Goal: Task Accomplishment & Management: Manage account settings

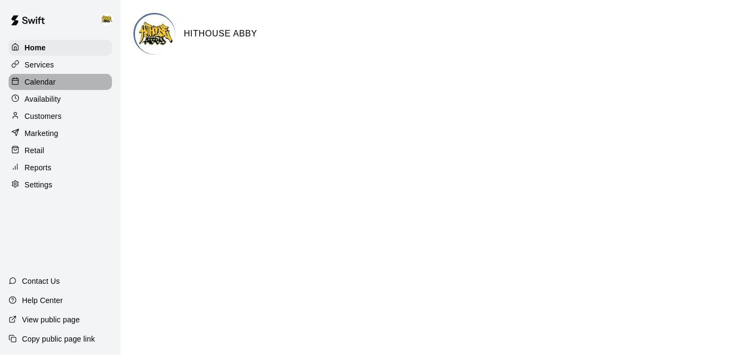
click at [56, 86] on div "Calendar" at bounding box center [60, 82] width 103 height 16
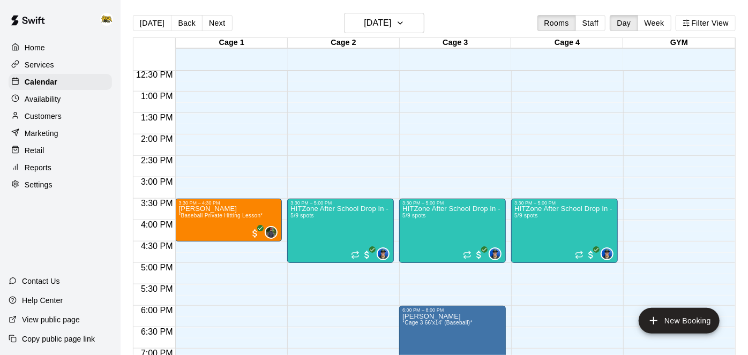
scroll to position [536, 0]
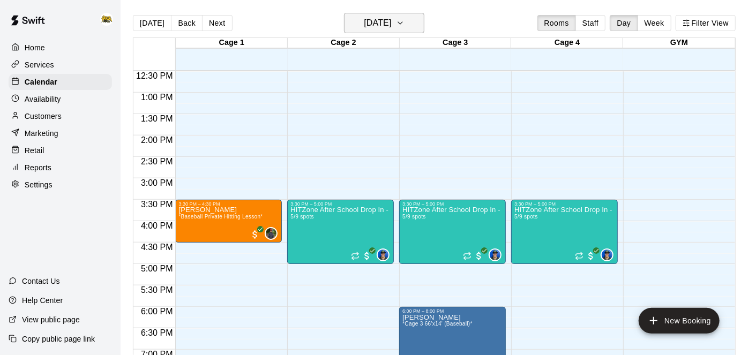
click at [382, 22] on h6 "[DATE]" at bounding box center [377, 23] width 27 height 15
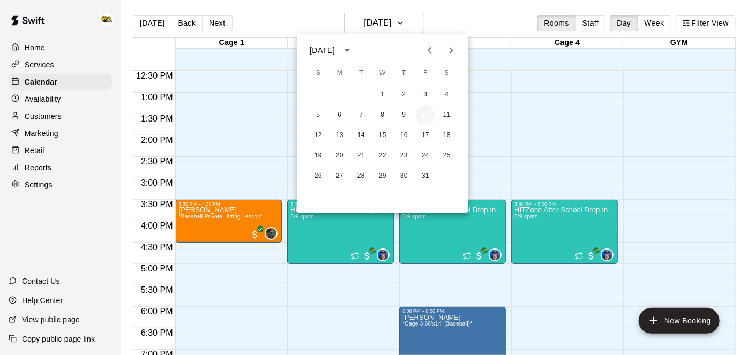
click at [424, 116] on button "10" at bounding box center [425, 114] width 19 height 19
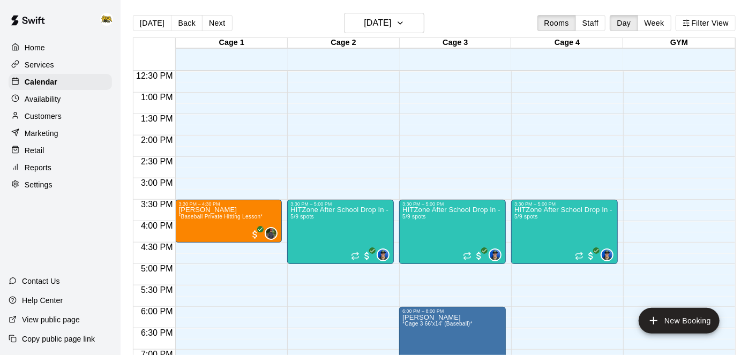
click at [424, 116] on div "12:00 AM – 10:00 AM Closed 3:30 PM – 5:00 PM HITZone After School Drop In - Reg…" at bounding box center [452, 50] width 107 height 1028
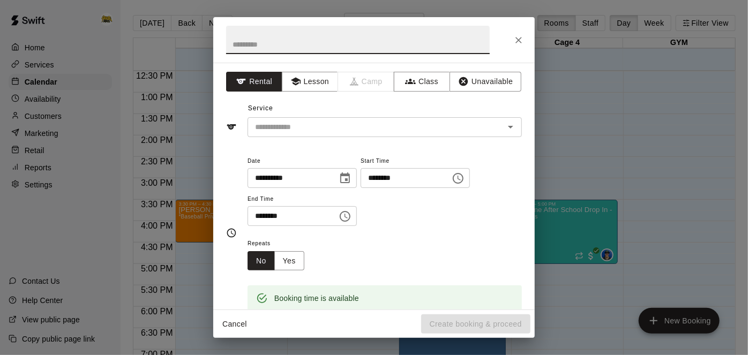
click at [521, 41] on icon "Close" at bounding box center [518, 40] width 6 height 6
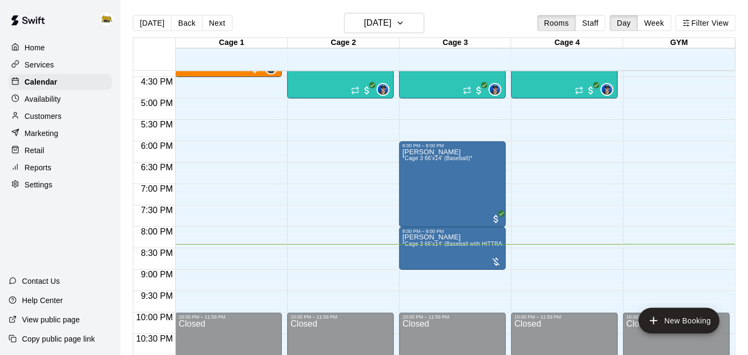
scroll to position [701, 0]
click at [466, 245] on span "*Cage 3 66'x14' (Baseball with HITTRAX)*" at bounding box center [456, 244] width 108 height 6
click at [416, 306] on icon "delete" at bounding box center [412, 302] width 7 height 10
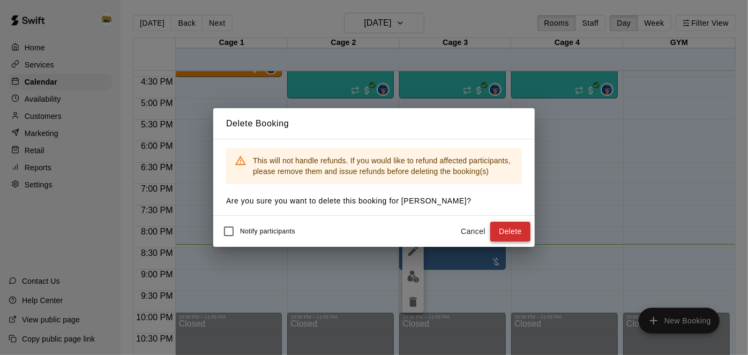
click at [523, 231] on button "Delete" at bounding box center [510, 232] width 40 height 20
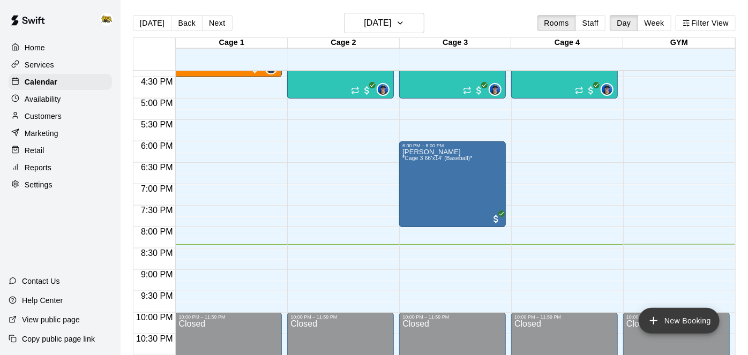
click at [653, 326] on icon "add" at bounding box center [653, 320] width 13 height 13
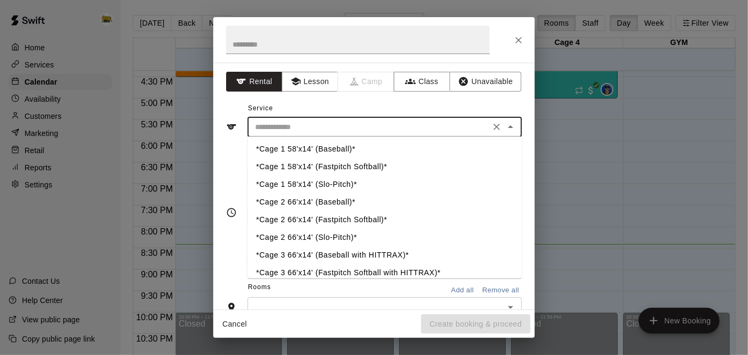
click at [434, 130] on input "text" at bounding box center [369, 126] width 236 height 13
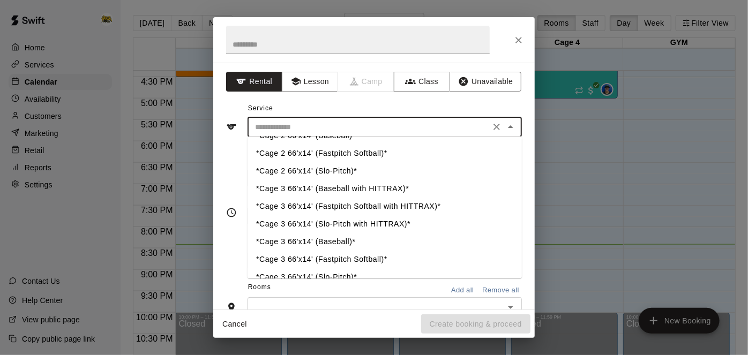
scroll to position [73, 0]
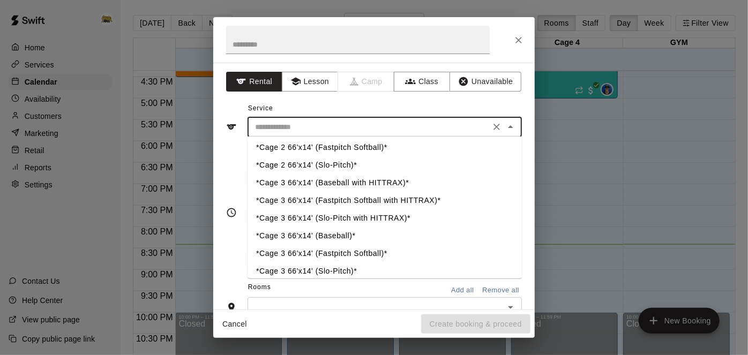
click at [390, 217] on li "*Cage 3 66'x14' (Slo-Pitch with HITTRAX)*" at bounding box center [384, 218] width 274 height 18
type input "**********"
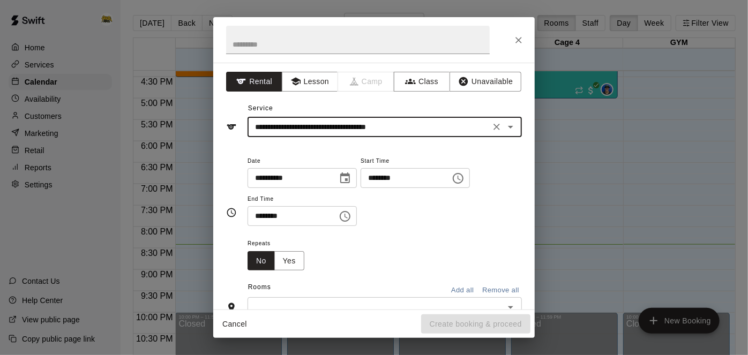
click at [360, 188] on input "********" at bounding box center [401, 178] width 82 height 20
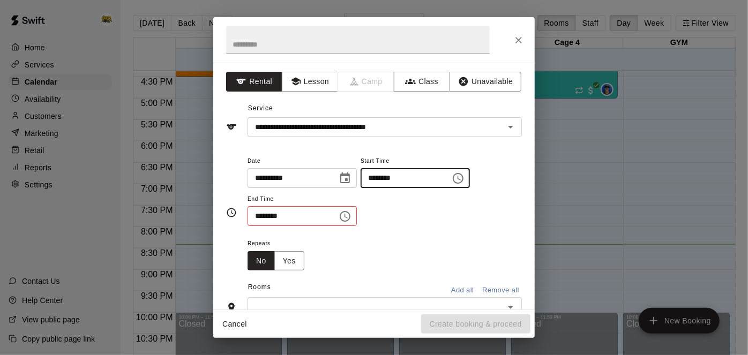
type input "********"
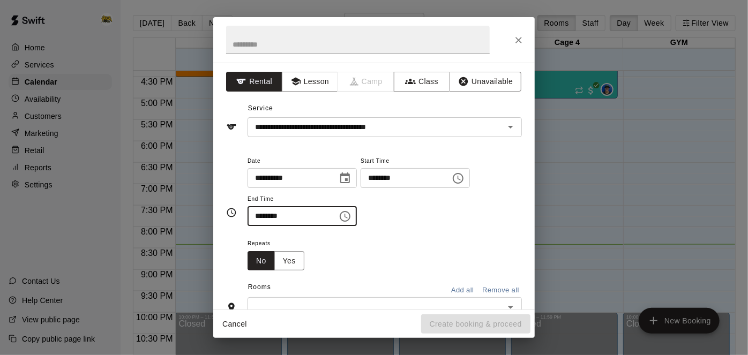
type input "********"
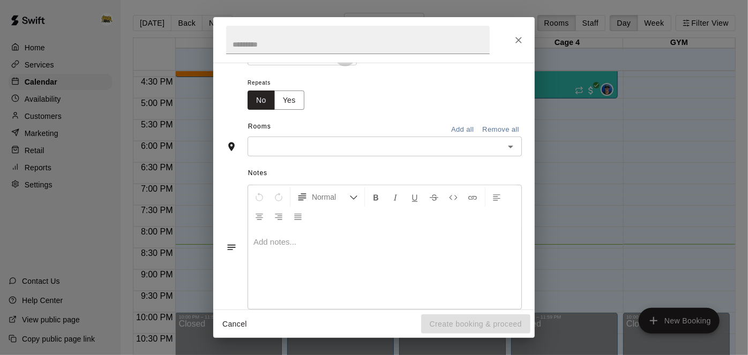
scroll to position [165, 0]
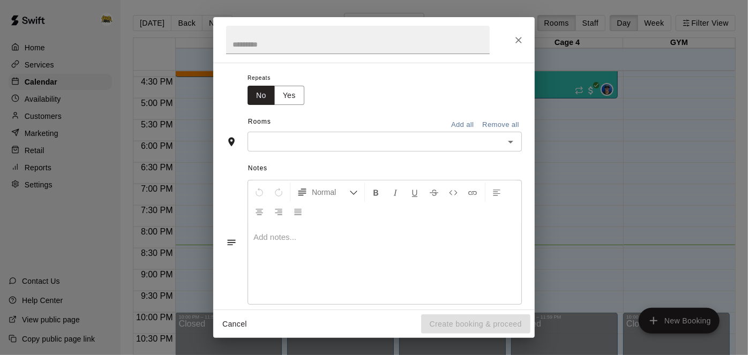
click at [514, 148] on icon "Open" at bounding box center [510, 141] width 13 height 13
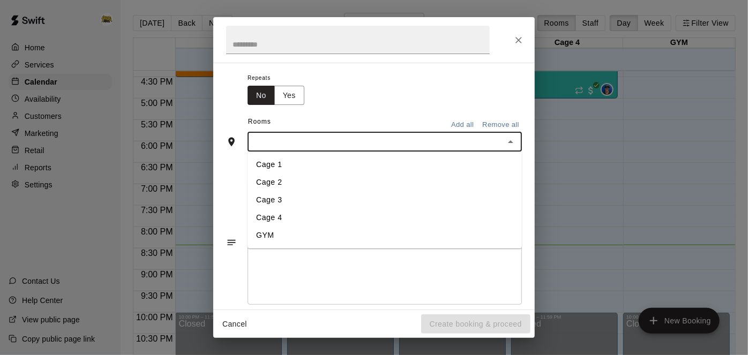
click at [327, 209] on li "Cage 3" at bounding box center [384, 201] width 274 height 18
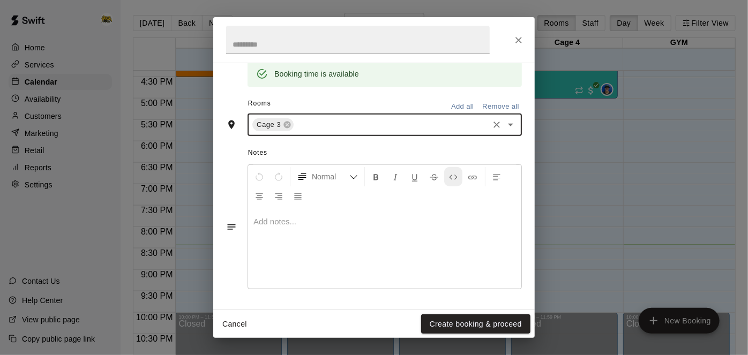
scroll to position [247, 0]
click at [441, 328] on button "Create booking & proceed" at bounding box center [475, 324] width 109 height 20
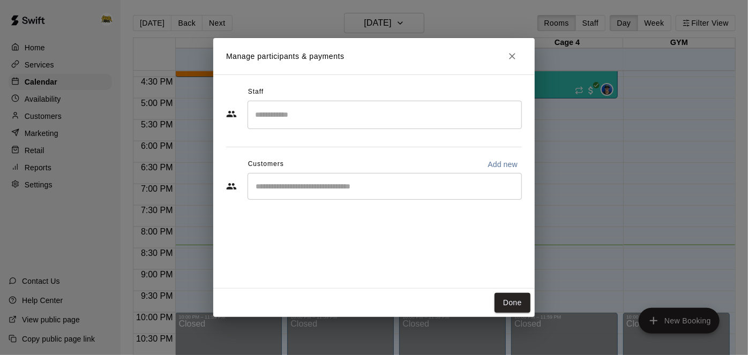
click at [370, 196] on div "​" at bounding box center [384, 186] width 274 height 27
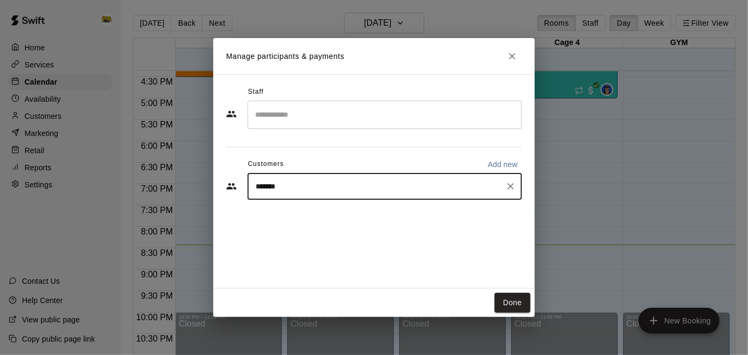
type input "********"
click at [304, 216] on div "[PERSON_NAME] [PERSON_NAME][EMAIL_ADDRESS][DOMAIN_NAME]" at bounding box center [335, 217] width 115 height 23
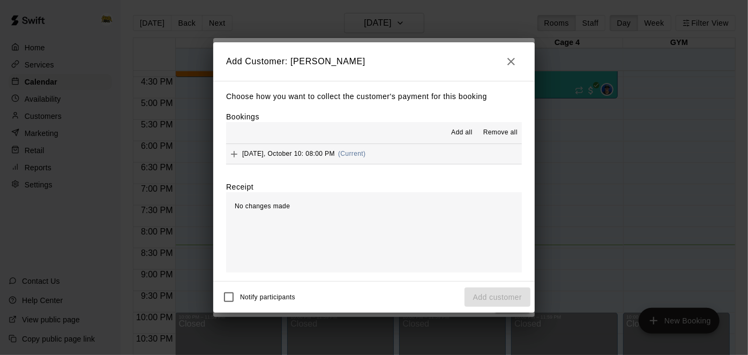
click at [463, 135] on span "Add all" at bounding box center [461, 132] width 21 height 11
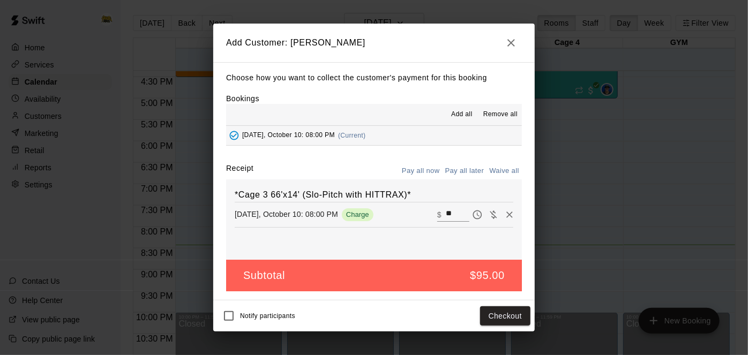
click at [467, 172] on button "Pay all later" at bounding box center [464, 171] width 44 height 17
click at [485, 314] on button "Add customer" at bounding box center [497, 316] width 66 height 20
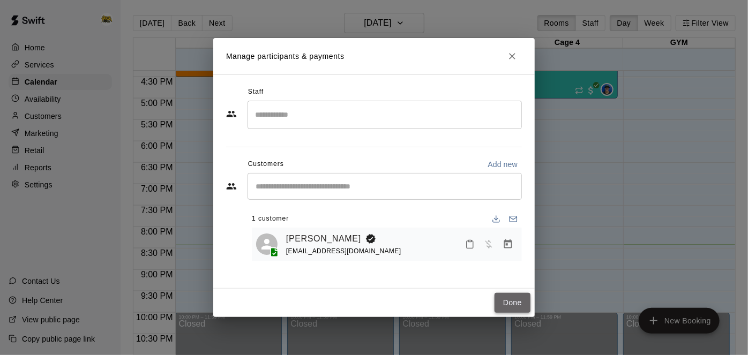
click at [524, 303] on button "Done" at bounding box center [512, 303] width 36 height 20
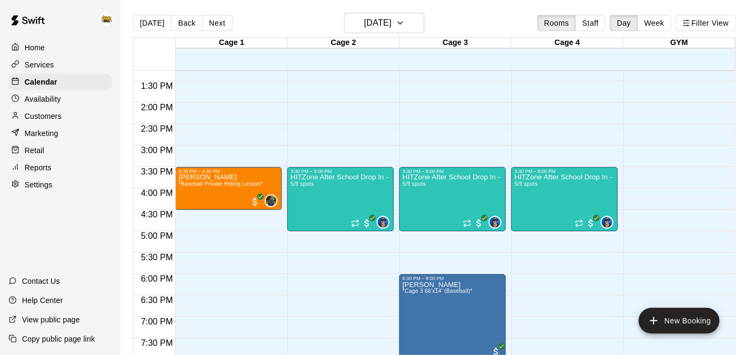
scroll to position [568, 0]
click at [402, 24] on button "[DATE]" at bounding box center [384, 23] width 80 height 20
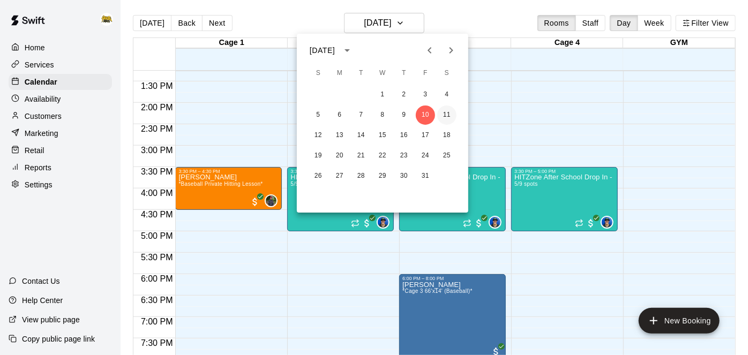
click at [449, 111] on button "11" at bounding box center [446, 114] width 19 height 19
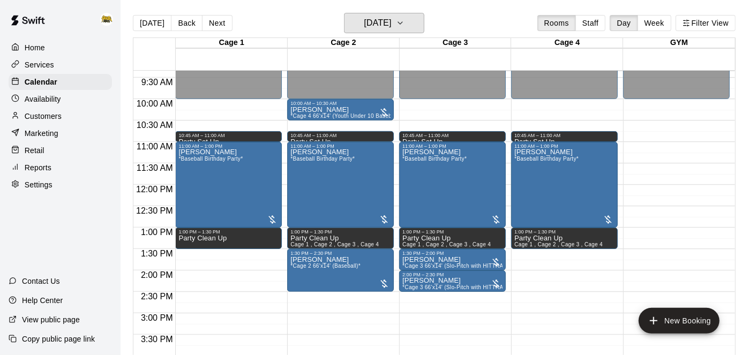
scroll to position [400, 0]
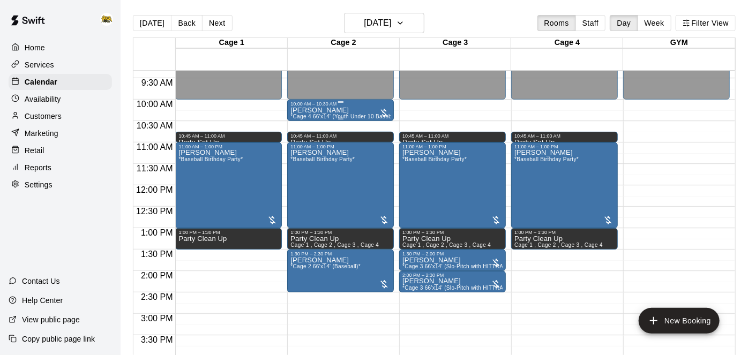
click at [363, 111] on div "[PERSON_NAME] *Cage 4 66'x14' (Youth Under 10 Baseball)*" at bounding box center [340, 284] width 100 height 355
click at [297, 147] on img "edit" at bounding box center [301, 142] width 12 height 12
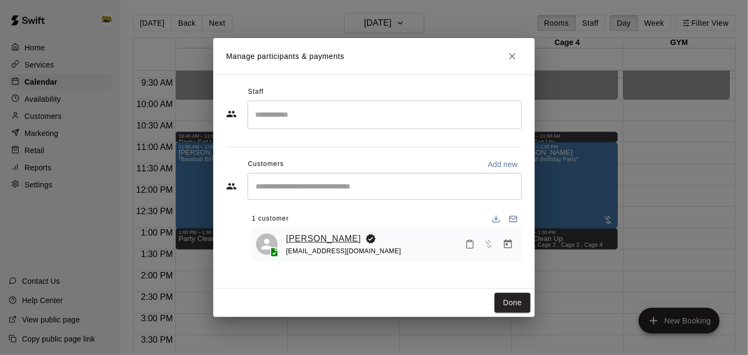
click at [328, 240] on link "[PERSON_NAME]" at bounding box center [323, 239] width 75 height 14
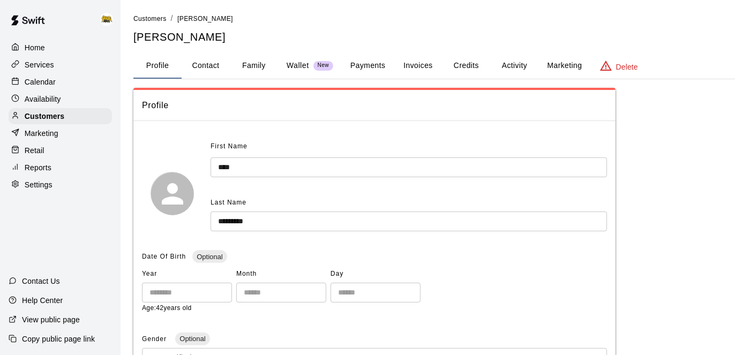
click at [257, 70] on button "Family" at bounding box center [254, 66] width 48 height 26
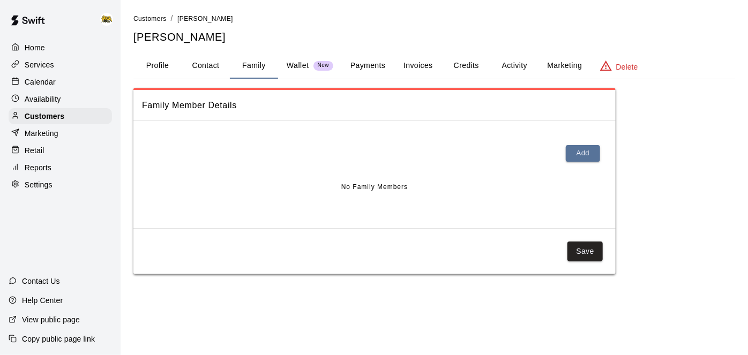
click at [162, 65] on button "Profile" at bounding box center [157, 66] width 48 height 26
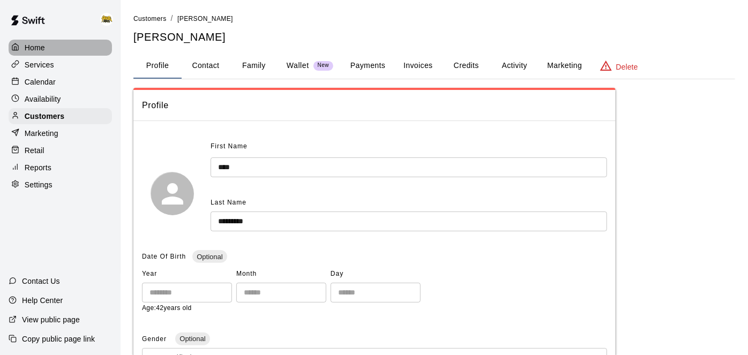
click at [35, 44] on p "Home" at bounding box center [35, 47] width 20 height 11
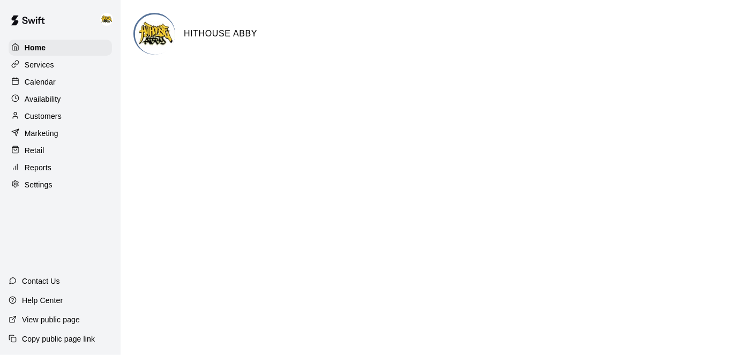
click at [48, 84] on p "Calendar" at bounding box center [40, 82] width 31 height 11
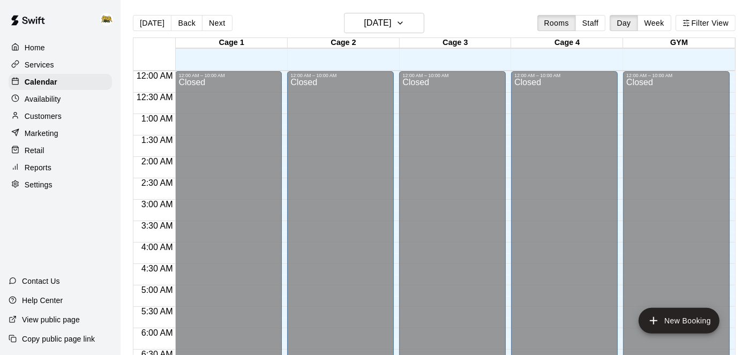
scroll to position [699, 0]
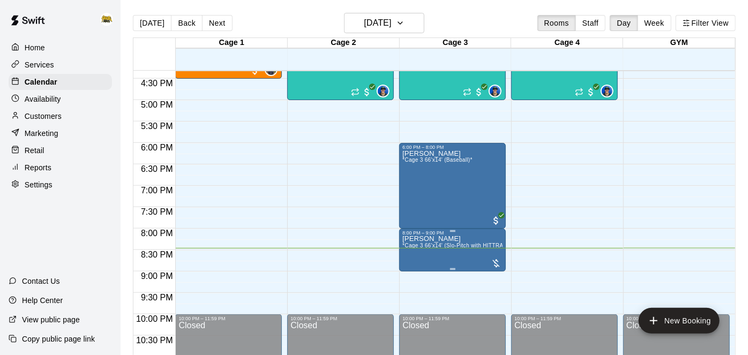
click at [470, 244] on span "*Cage 3 66'x14' (Slo-Pitch with HITTRAX)*" at bounding box center [456, 246] width 109 height 6
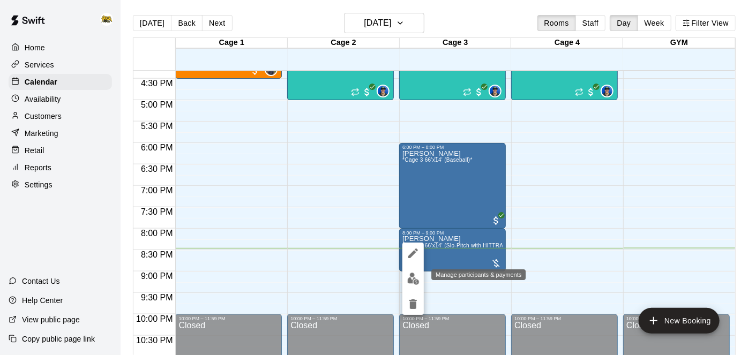
click at [413, 282] on img "edit" at bounding box center [413, 279] width 12 height 12
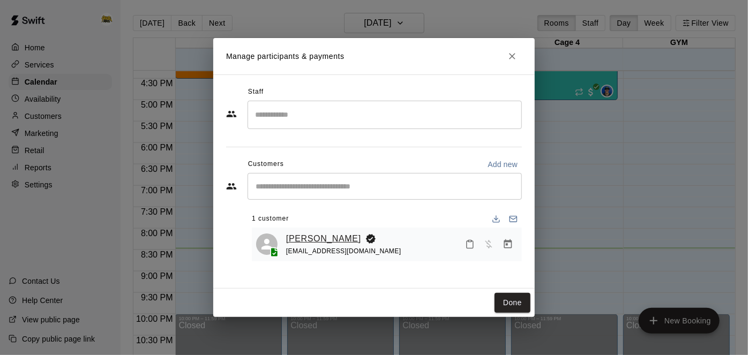
click at [318, 240] on link "[PERSON_NAME]" at bounding box center [323, 239] width 75 height 14
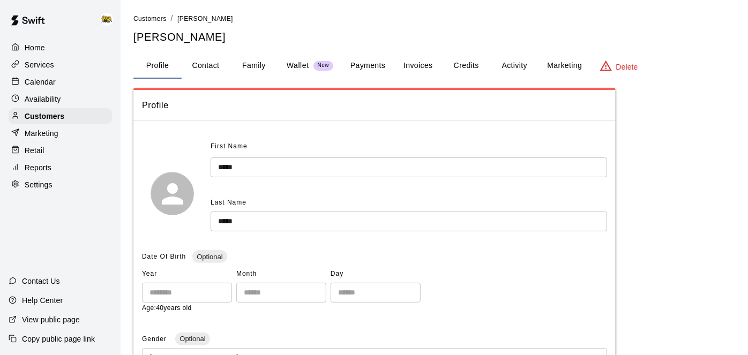
click at [44, 56] on div "Home" at bounding box center [60, 48] width 103 height 16
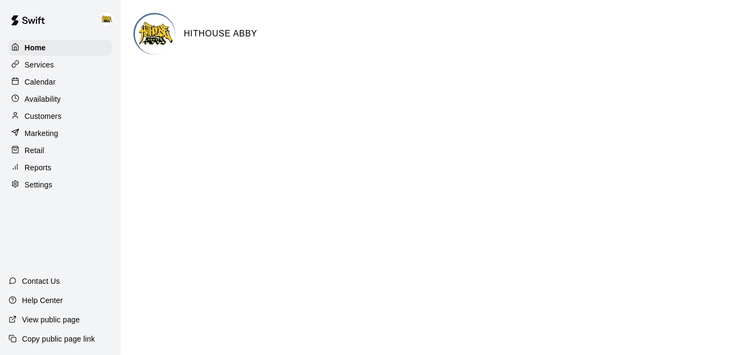
click at [56, 85] on div "Calendar" at bounding box center [60, 82] width 103 height 16
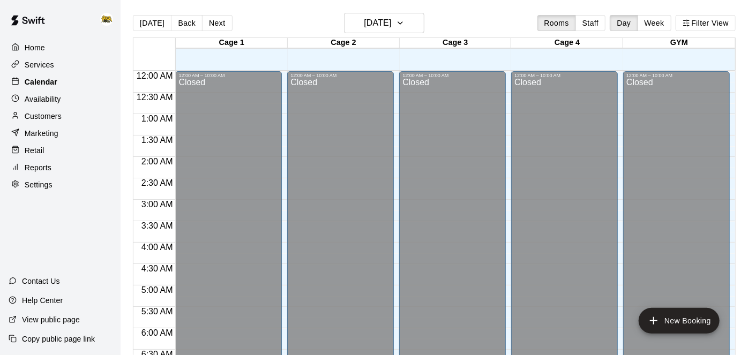
scroll to position [699, 0]
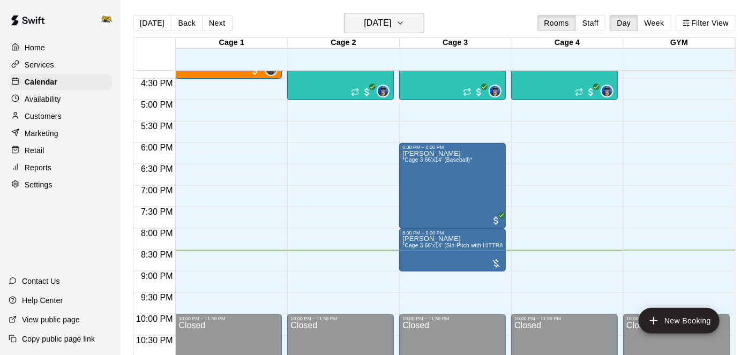
click at [404, 28] on button "[DATE]" at bounding box center [384, 23] width 80 height 20
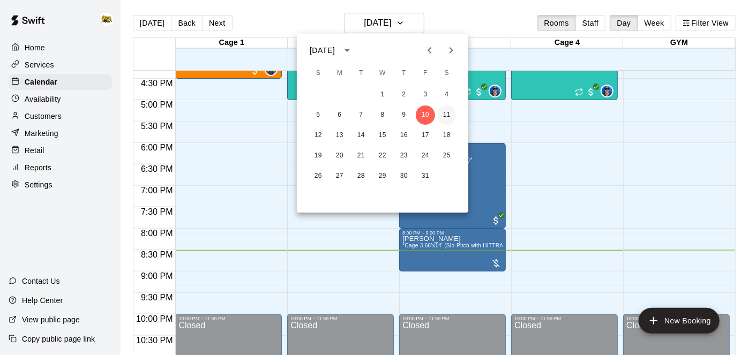
click at [449, 117] on button "11" at bounding box center [446, 114] width 19 height 19
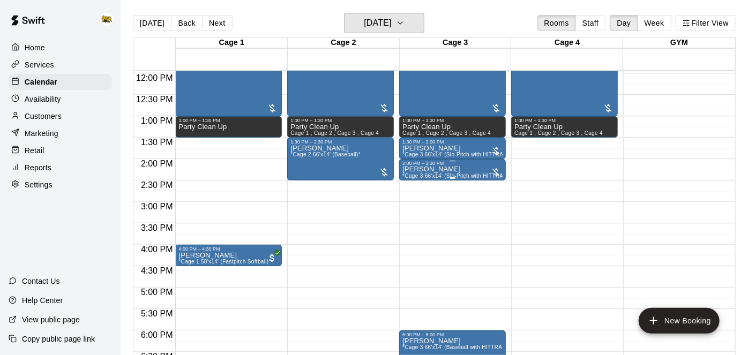
scroll to position [513, 0]
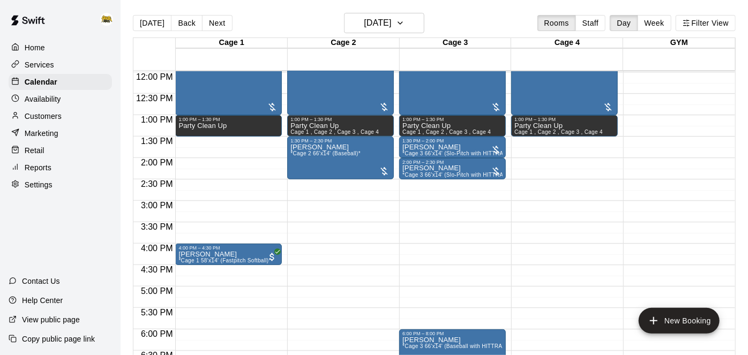
click at [52, 117] on p "Customers" at bounding box center [43, 116] width 37 height 11
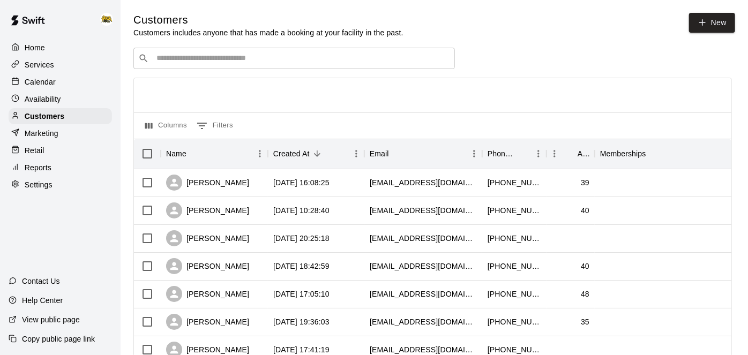
click at [291, 58] on input "Search customers by name or email" at bounding box center [301, 58] width 297 height 11
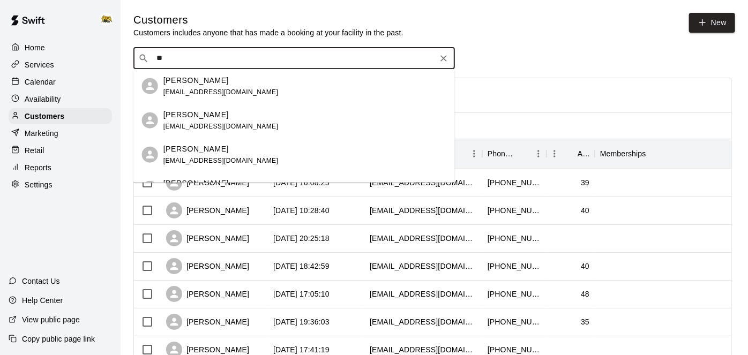
type input "*"
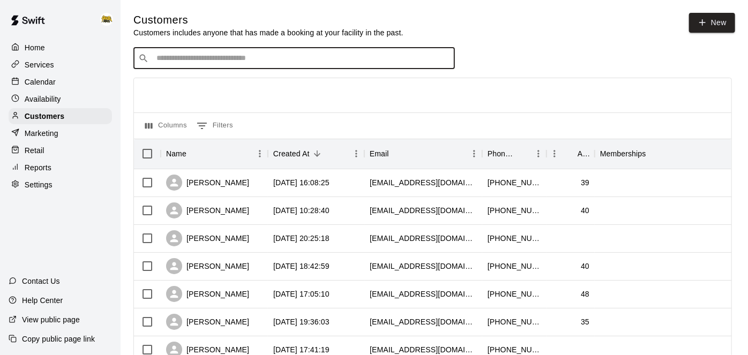
click at [39, 43] on p "Home" at bounding box center [35, 47] width 20 height 11
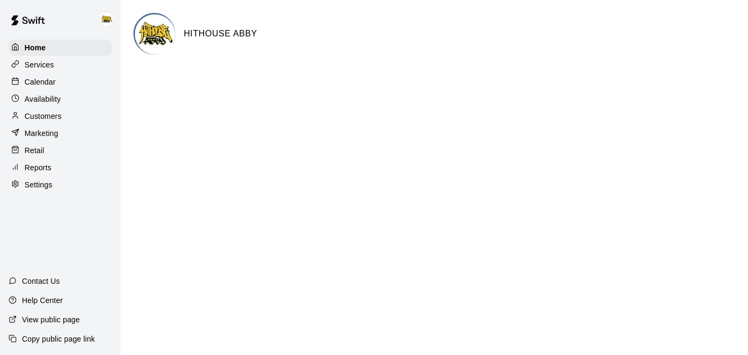
click at [58, 87] on div "Calendar" at bounding box center [60, 82] width 103 height 16
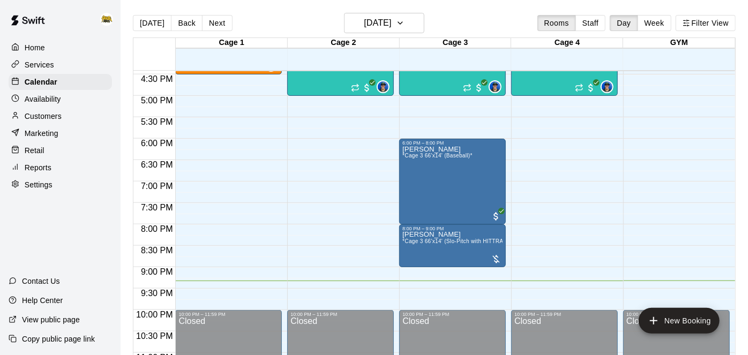
scroll to position [728, 0]
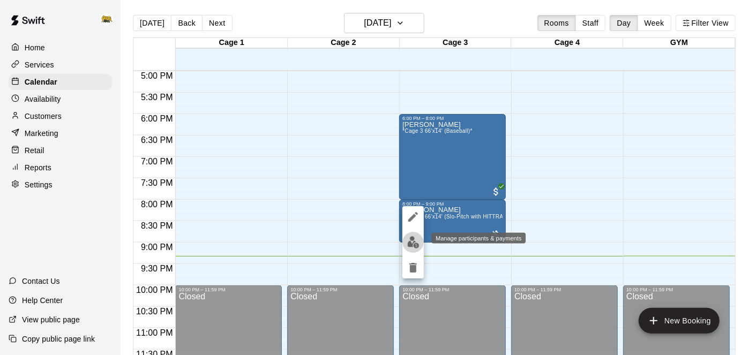
click at [413, 243] on img "edit" at bounding box center [413, 242] width 12 height 12
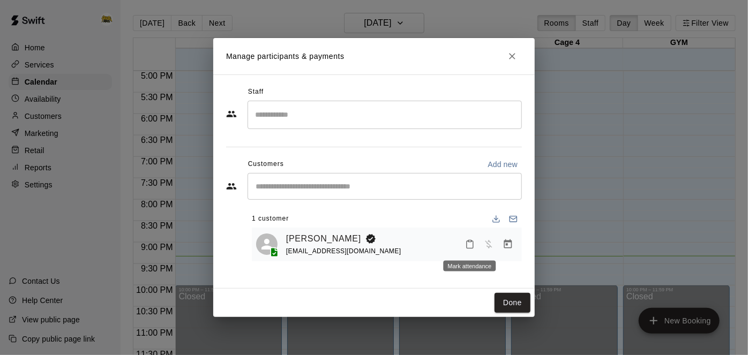
click at [469, 240] on icon "Mark attendance" at bounding box center [470, 244] width 10 height 10
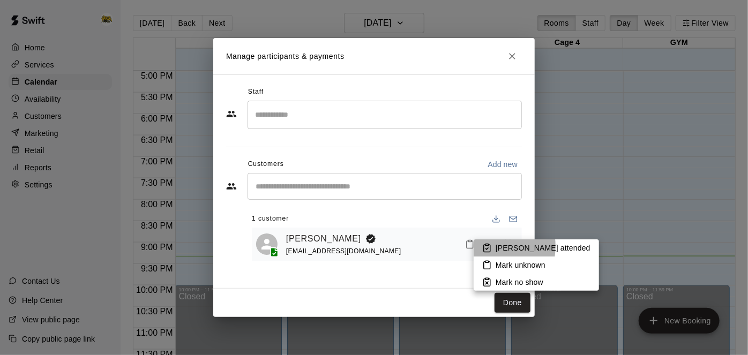
click at [485, 246] on icon at bounding box center [487, 248] width 10 height 10
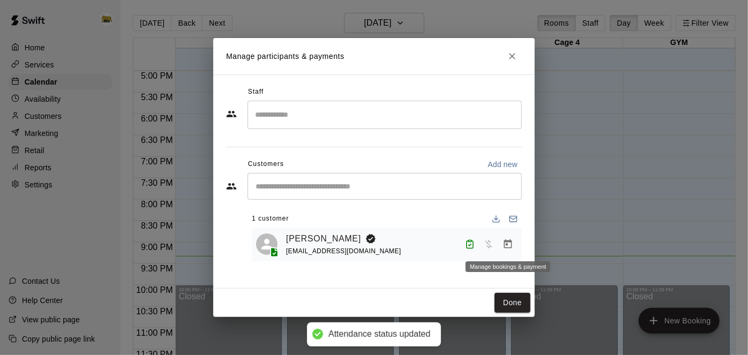
click at [507, 246] on icon "Manage bookings & payment" at bounding box center [507, 244] width 11 height 11
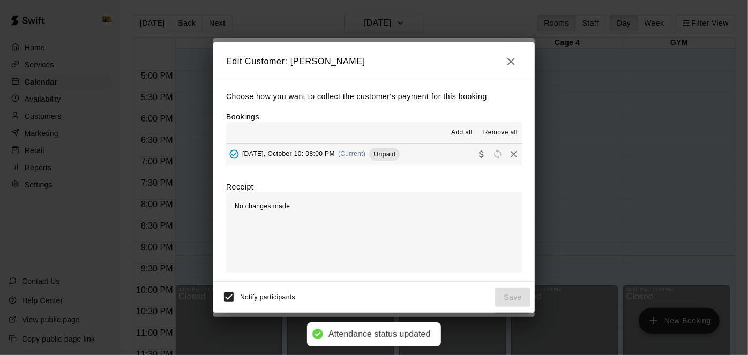
click at [453, 158] on button "[DATE], October 10: 08:00 PM (Current) Unpaid" at bounding box center [374, 154] width 296 height 20
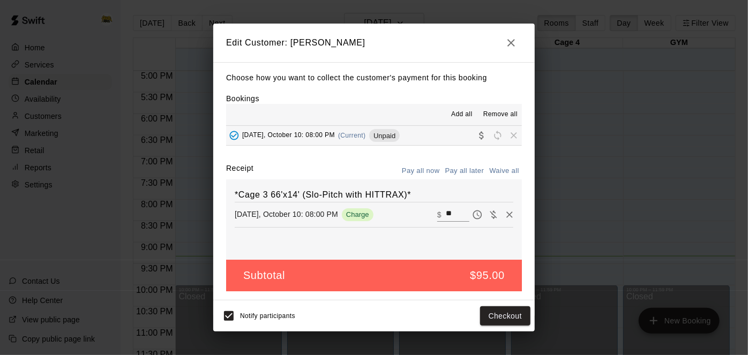
click at [458, 218] on input "**" at bounding box center [458, 215] width 24 height 14
type input "*"
type input "**"
click at [514, 314] on button "Checkout" at bounding box center [505, 316] width 50 height 20
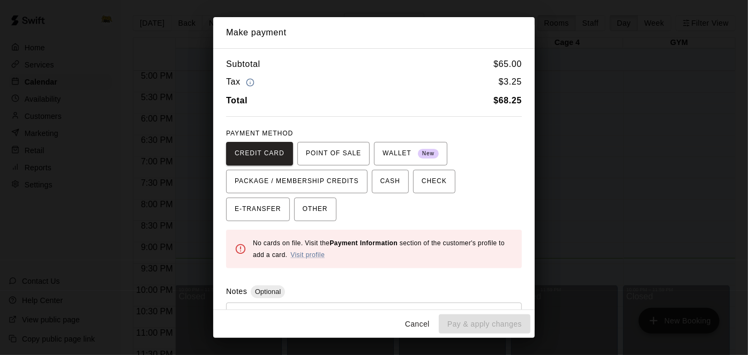
click at [241, 220] on div "Subtotal $ 65.00 Tax $ 3.25 Total $ 68.25 PAYMENT METHOD CREDIT CARD POINT OF S…" at bounding box center [373, 179] width 321 height 262
click at [303, 212] on span "OTHER" at bounding box center [315, 209] width 25 height 17
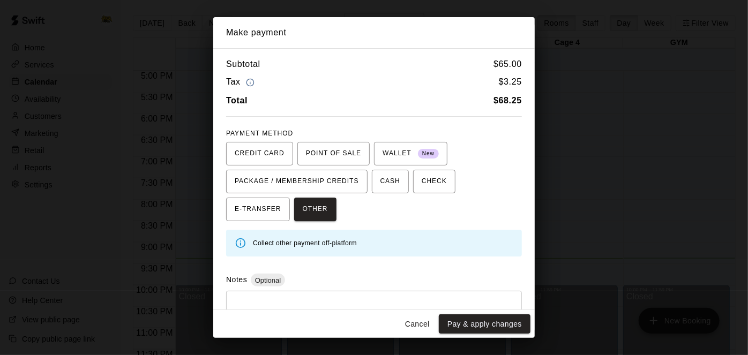
click at [275, 300] on textarea at bounding box center [373, 316] width 281 height 32
type textarea "**********"
click at [478, 313] on div "Cancel Pay & apply changes" at bounding box center [373, 324] width 321 height 28
click at [476, 321] on button "Pay & apply changes" at bounding box center [485, 324] width 92 height 20
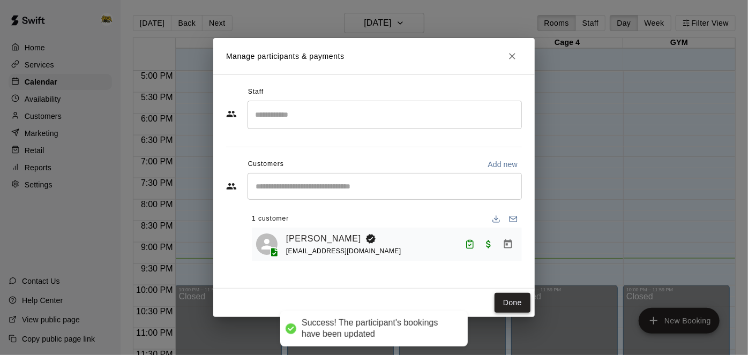
click at [515, 300] on button "Done" at bounding box center [512, 303] width 36 height 20
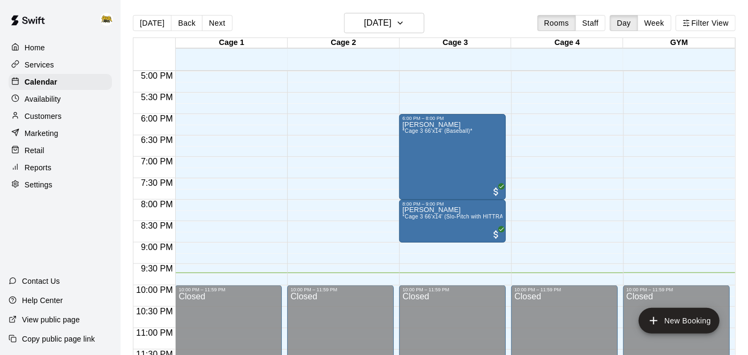
click at [41, 47] on p "Home" at bounding box center [35, 47] width 20 height 11
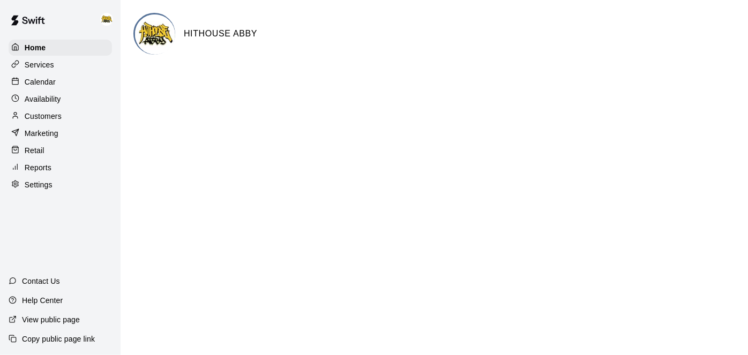
click at [44, 80] on p "Calendar" at bounding box center [40, 82] width 31 height 11
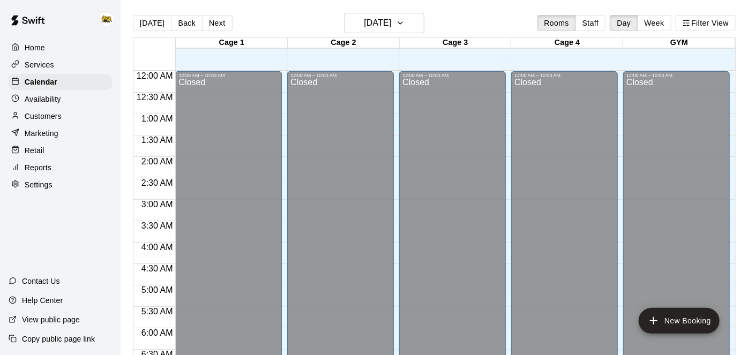
scroll to position [699, 0]
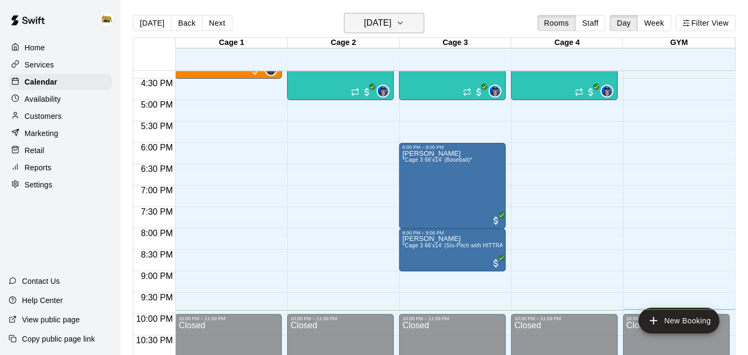
click at [379, 28] on h6 "[DATE]" at bounding box center [377, 23] width 27 height 15
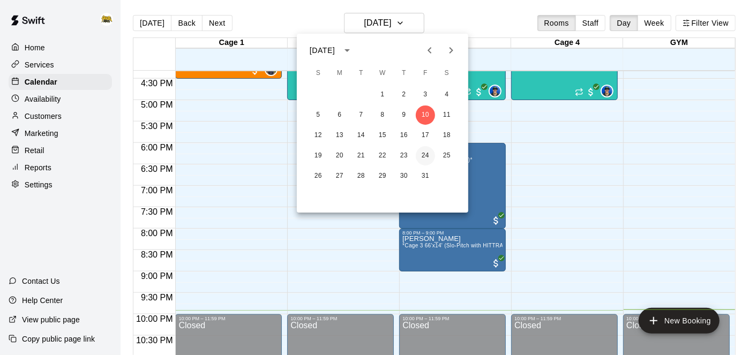
click at [427, 154] on button "24" at bounding box center [425, 155] width 19 height 19
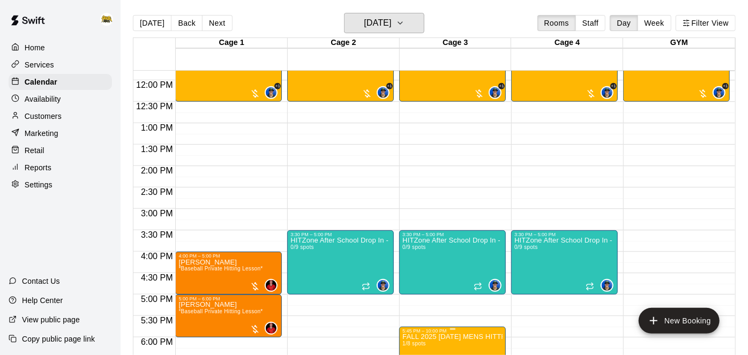
scroll to position [465, 0]
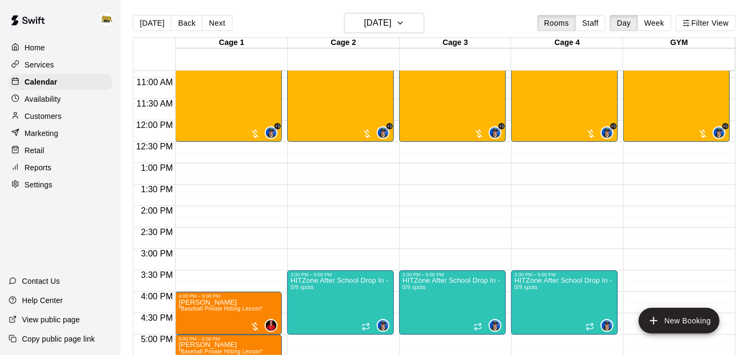
click at [39, 49] on p "Home" at bounding box center [35, 47] width 20 height 11
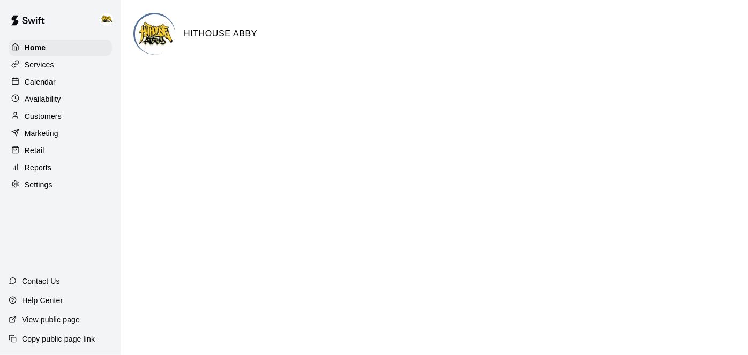
click at [54, 83] on p "Calendar" at bounding box center [40, 82] width 31 height 11
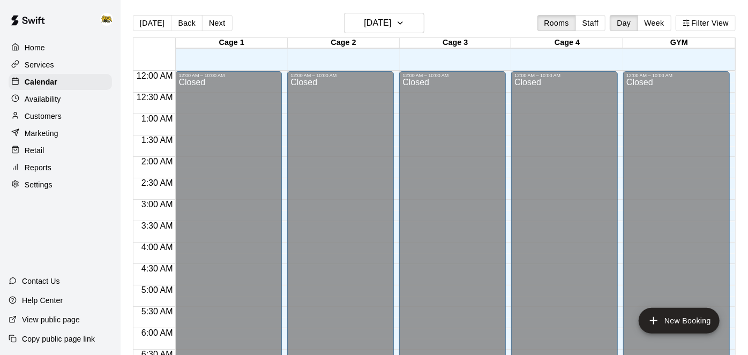
scroll to position [699, 0]
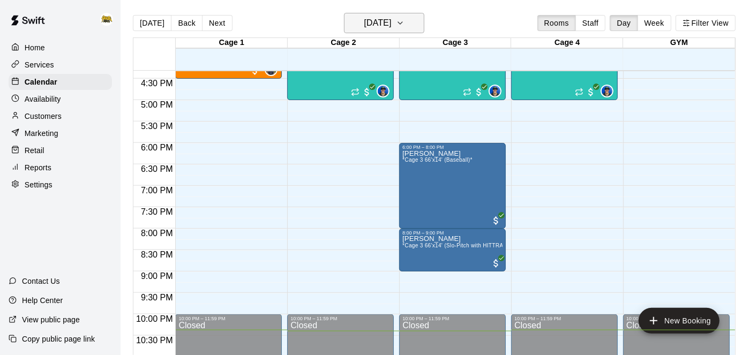
click at [368, 24] on h6 "[DATE]" at bounding box center [377, 23] width 27 height 15
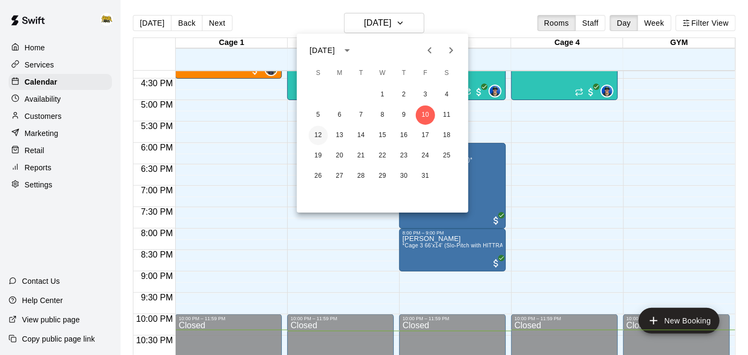
click at [319, 134] on button "12" at bounding box center [317, 135] width 19 height 19
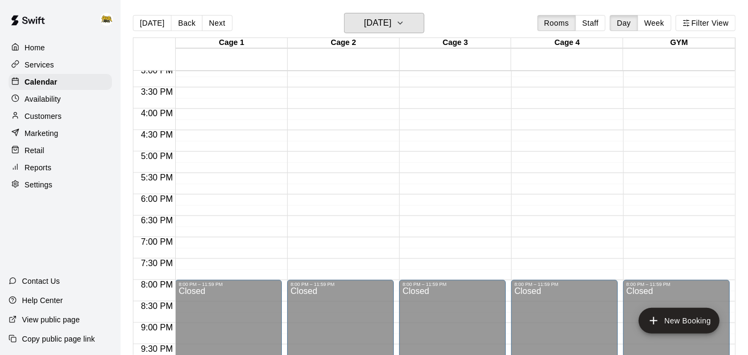
scroll to position [666, 0]
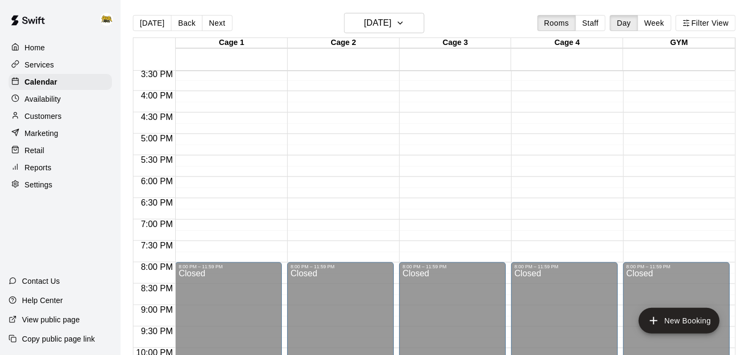
click at [40, 51] on p "Home" at bounding box center [35, 47] width 20 height 11
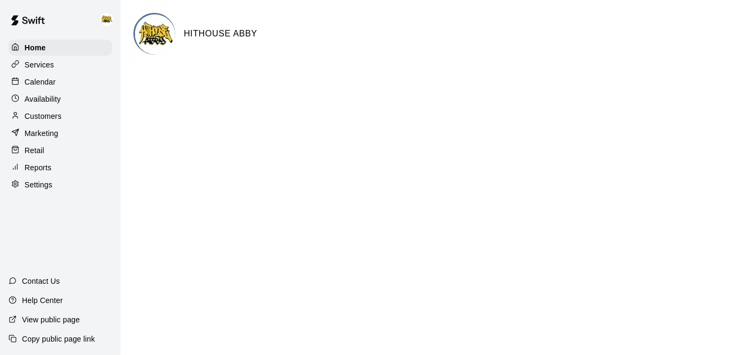
click at [58, 84] on div "Calendar" at bounding box center [60, 82] width 103 height 16
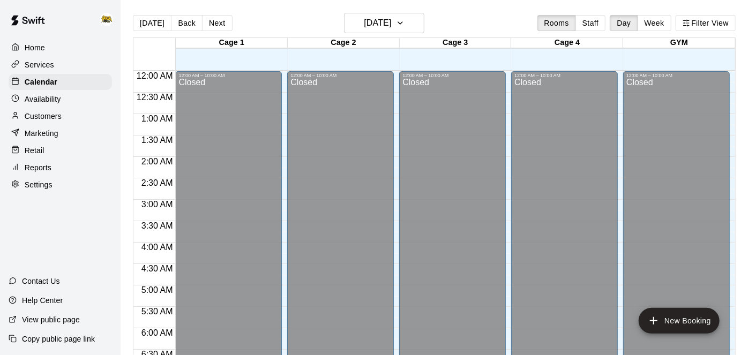
scroll to position [699, 0]
